Goal: Information Seeking & Learning: Learn about a topic

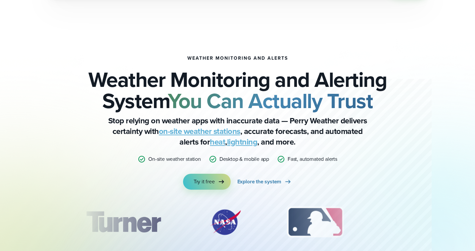
scroll to position [2382, 0]
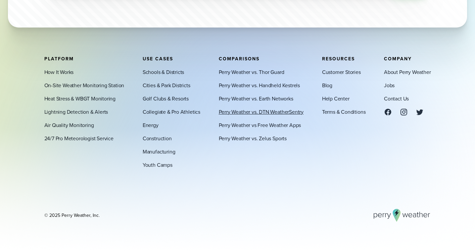
click at [252, 114] on link "Perry Weather vs. DTN WeatherSentry" at bounding box center [261, 112] width 85 height 8
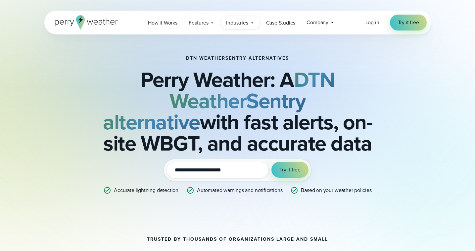
click at [238, 23] on span "Industries" at bounding box center [237, 23] width 22 height 8
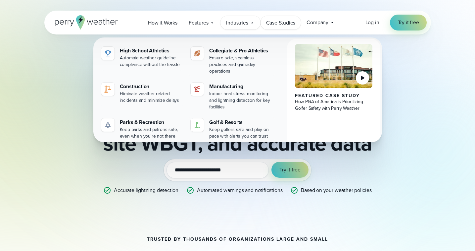
click at [272, 20] on span "Case Studies" at bounding box center [280, 23] width 29 height 8
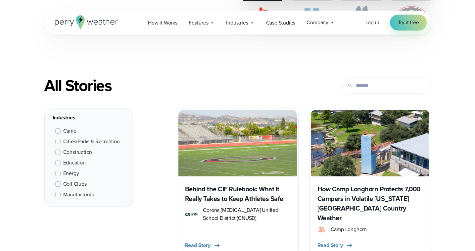
scroll to position [240, 0]
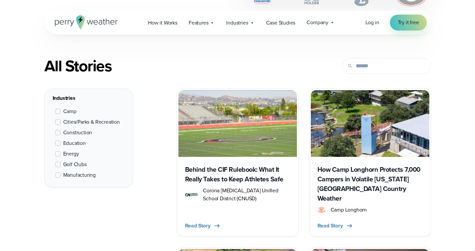
click at [59, 142] on span at bounding box center [57, 142] width 5 height 5
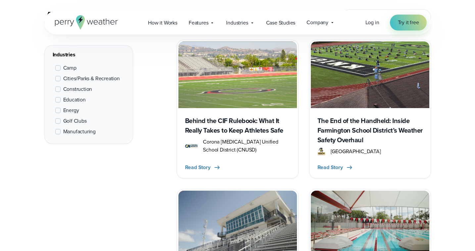
scroll to position [1050, 0]
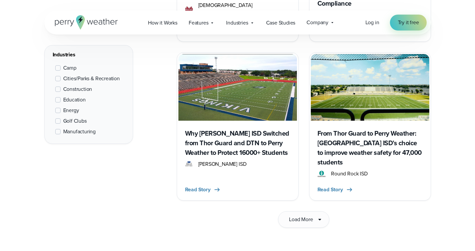
click at [254, 133] on h3 "Why [PERSON_NAME] ISD Switched from Thor Guard and DTN to Perry Weather to Prot…" at bounding box center [237, 143] width 105 height 29
